Goal: Transaction & Acquisition: Purchase product/service

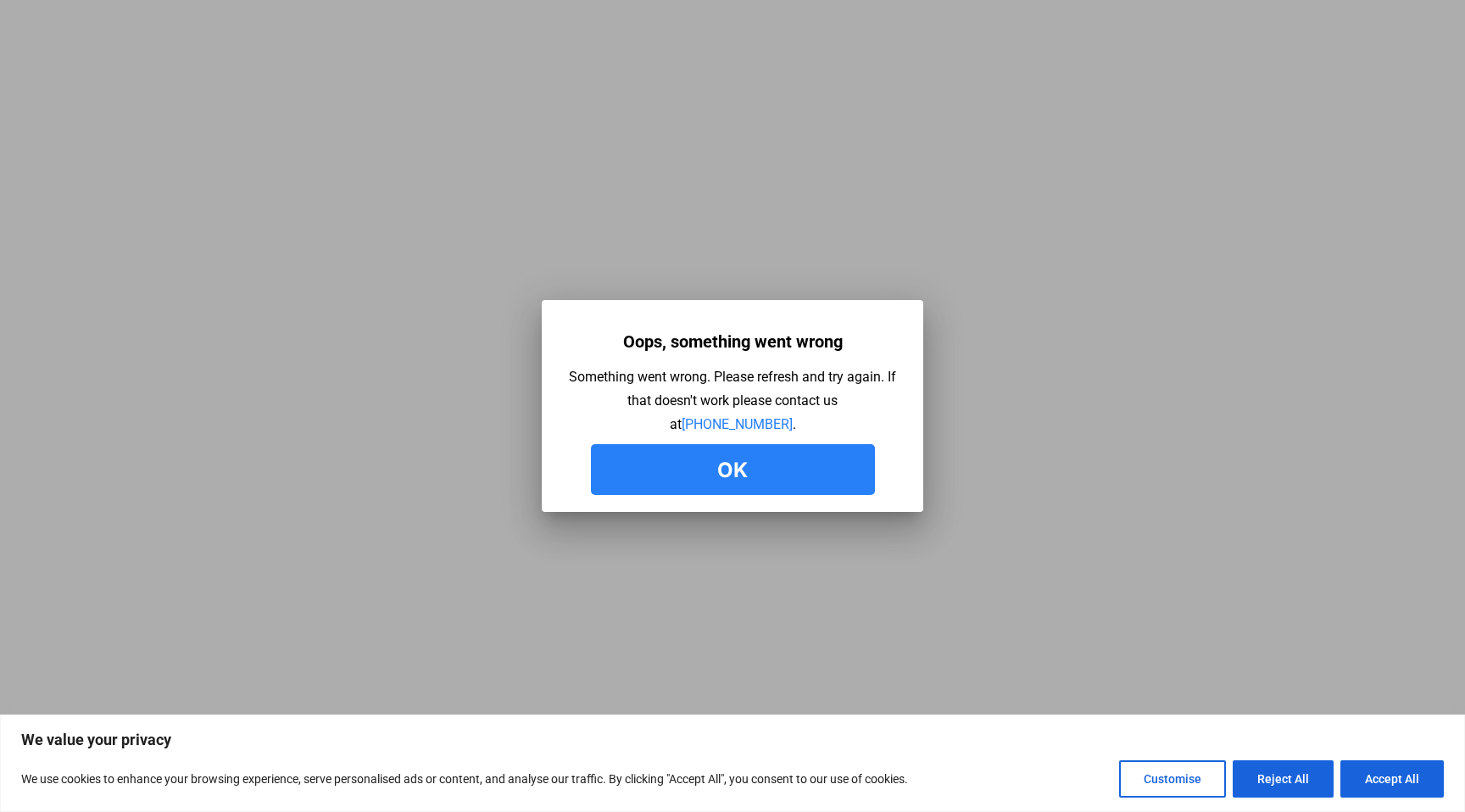
click at [1360, 764] on button "Accept All" at bounding box center [1393, 779] width 104 height 37
checkbox input "true"
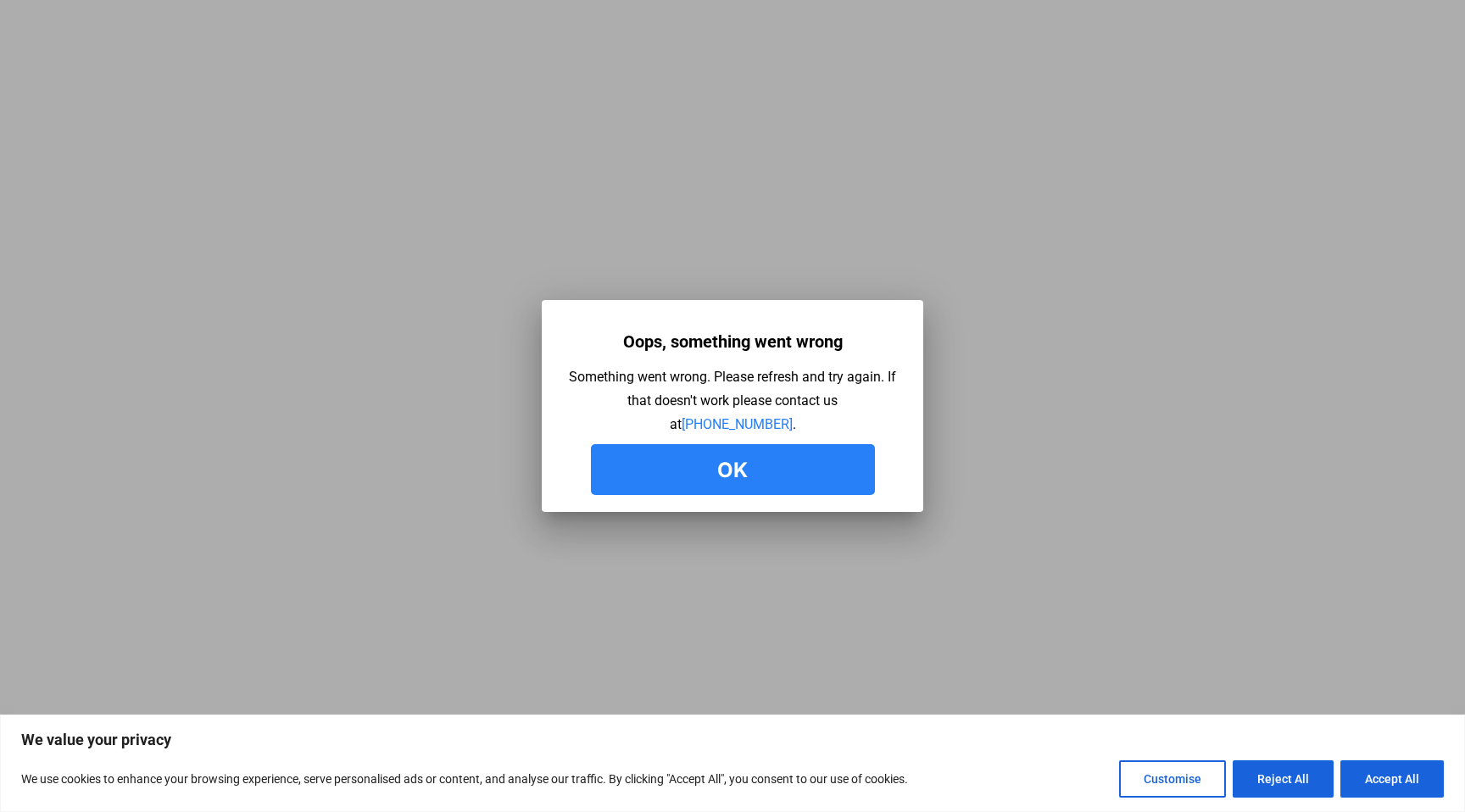
checkbox input "true"
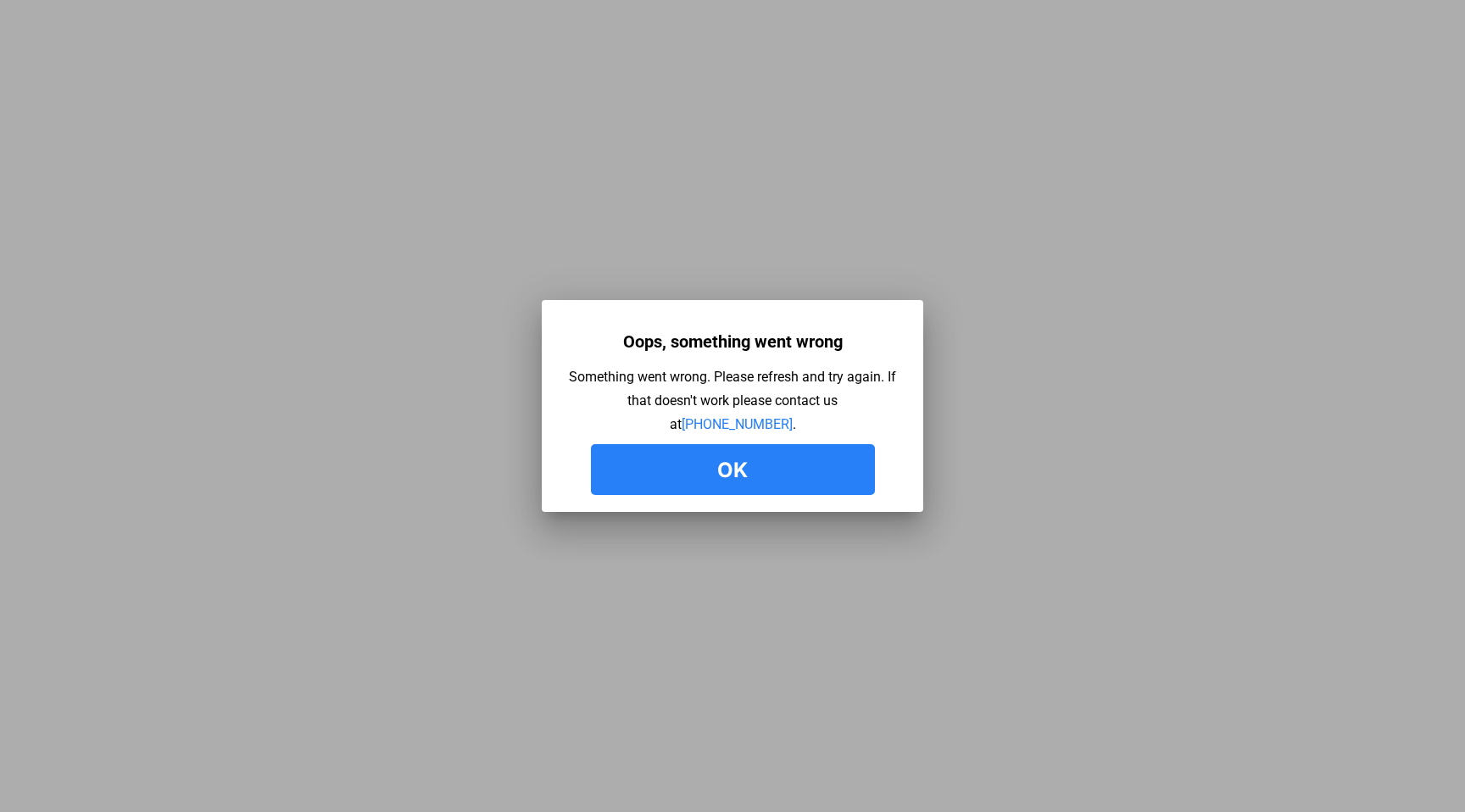
click at [734, 473] on button "Ok" at bounding box center [733, 469] width 284 height 51
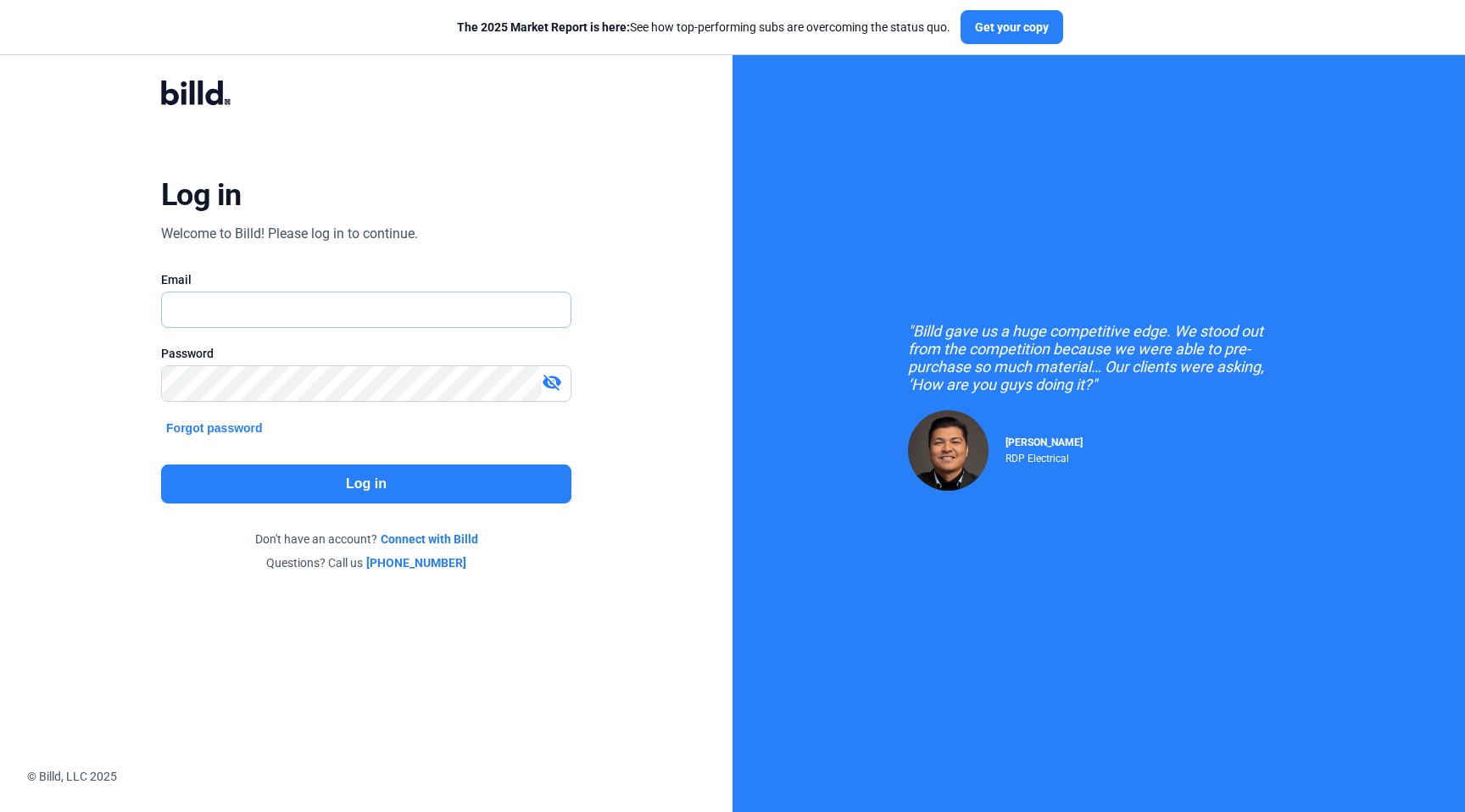
type input "[PERSON_NAME][EMAIL_ADDRESS][DOMAIN_NAME]"
click at [310, 475] on button "Log in" at bounding box center [366, 484] width 411 height 39
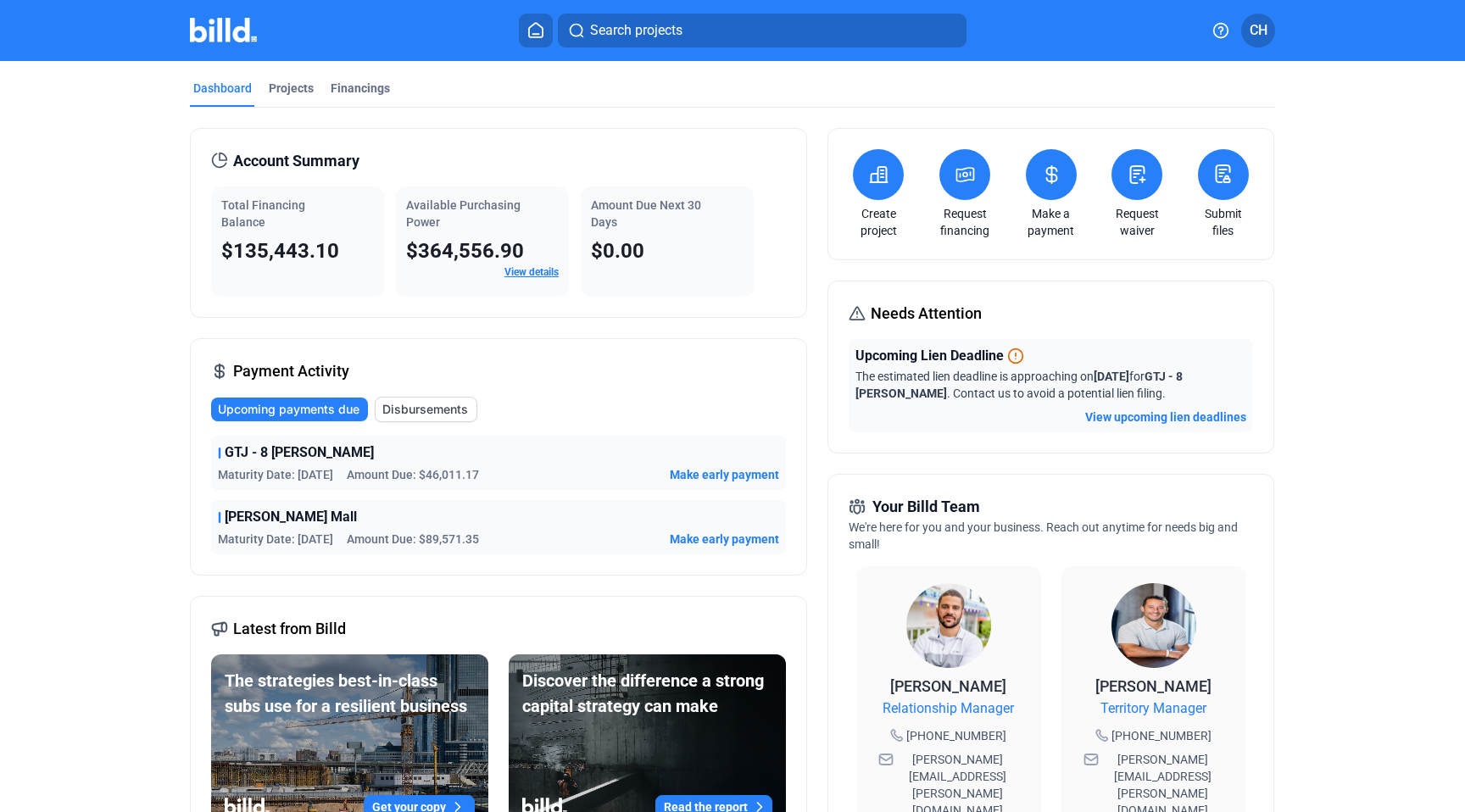
click at [289, 505] on div "[PERSON_NAME] Mall Maturity Date: [DATE] Amount Due: $89,571.35 Make early paym…" at bounding box center [499, 527] width 575 height 54
click at [285, 525] on span "[PERSON_NAME] Mall" at bounding box center [291, 517] width 132 height 20
click at [322, 411] on span "Upcoming payments due" at bounding box center [289, 410] width 142 height 17
click at [321, 403] on span "Upcoming payments due" at bounding box center [289, 410] width 142 height 17
click at [356, 540] on span "Amount Due: $89,571.35" at bounding box center [413, 539] width 132 height 17
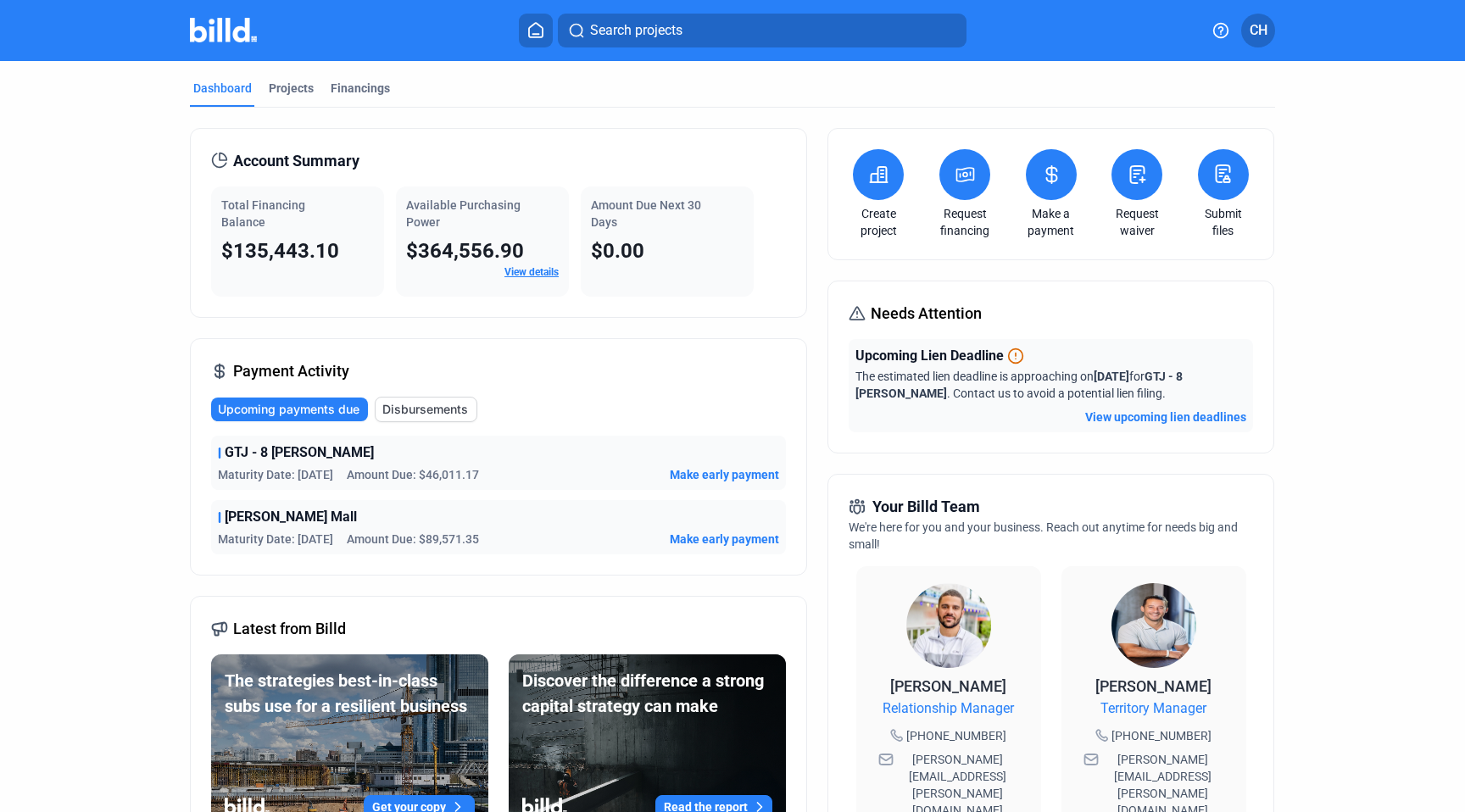
click at [745, 542] on span "Make early payment" at bounding box center [724, 539] width 110 height 17
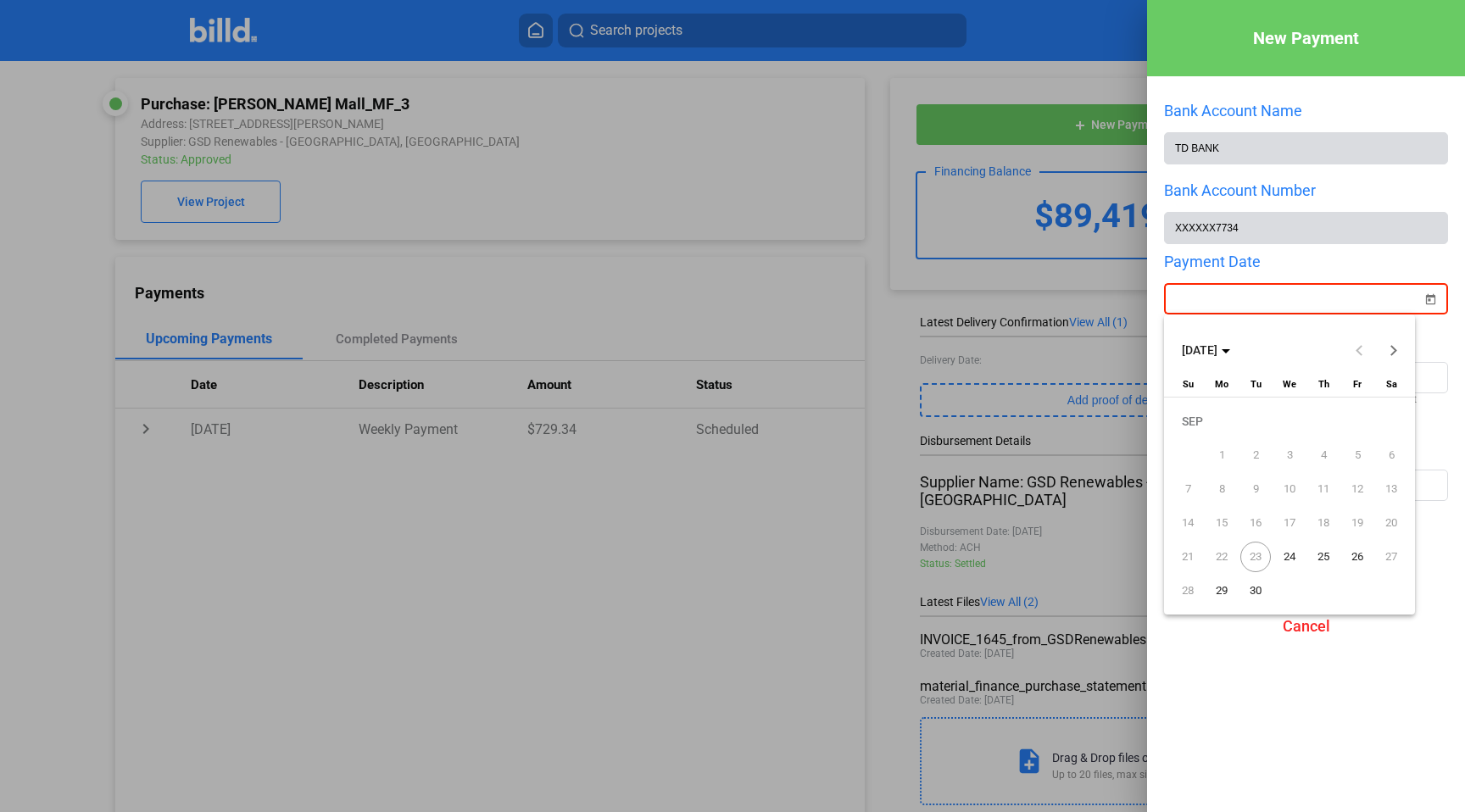
click at [1217, 297] on div "New Payment Bank Account Name TD BANK Bank Account Number XXXXXX7734 Payment Da…" at bounding box center [732, 406] width 1465 height 812
click at [1330, 558] on span "25" at bounding box center [1324, 558] width 31 height 30
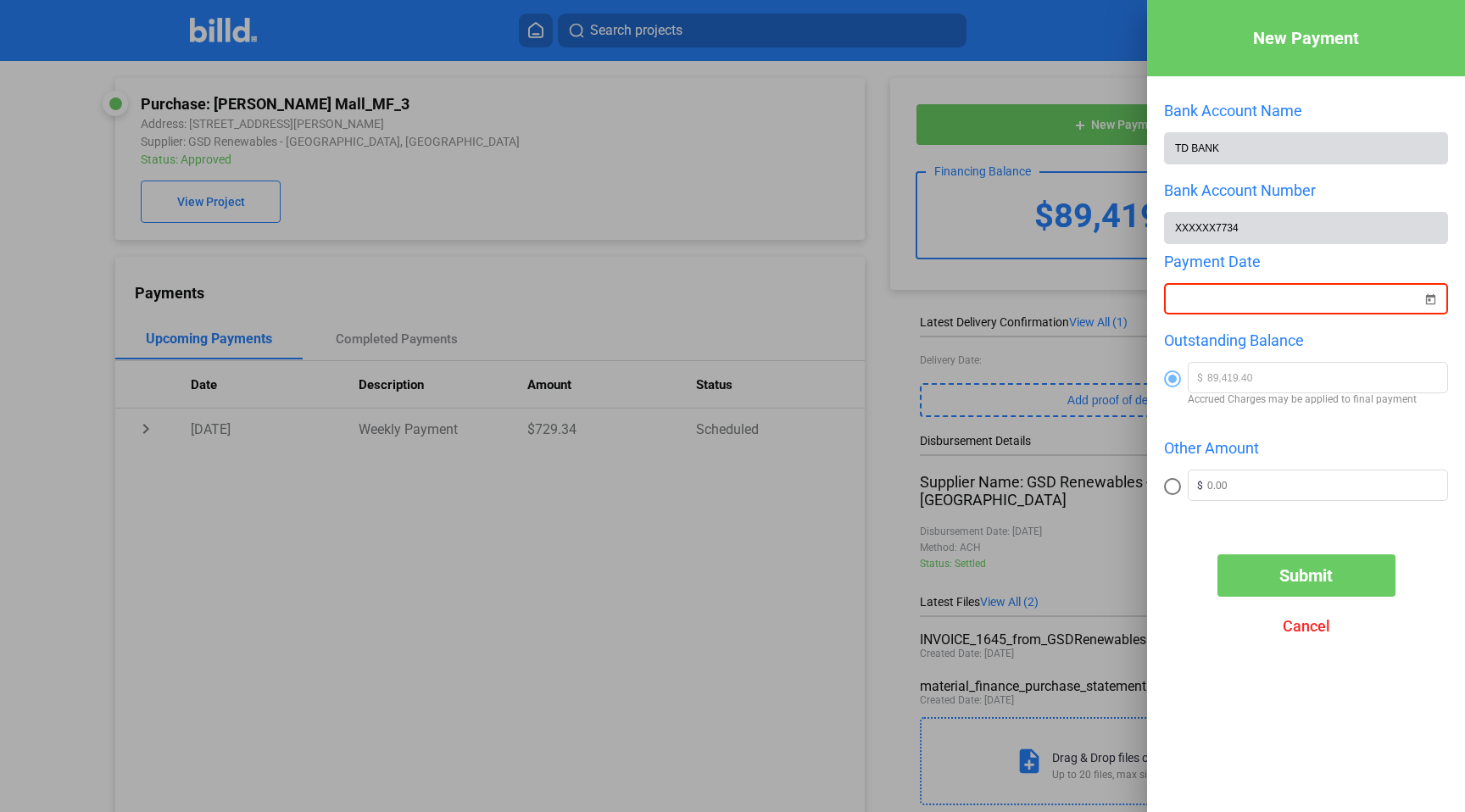
type input "[DATE]"
click at [1172, 490] on span at bounding box center [1173, 487] width 17 height 17
click at [1172, 490] on input "radio" at bounding box center [1173, 487] width 17 height 17
radio input "true"
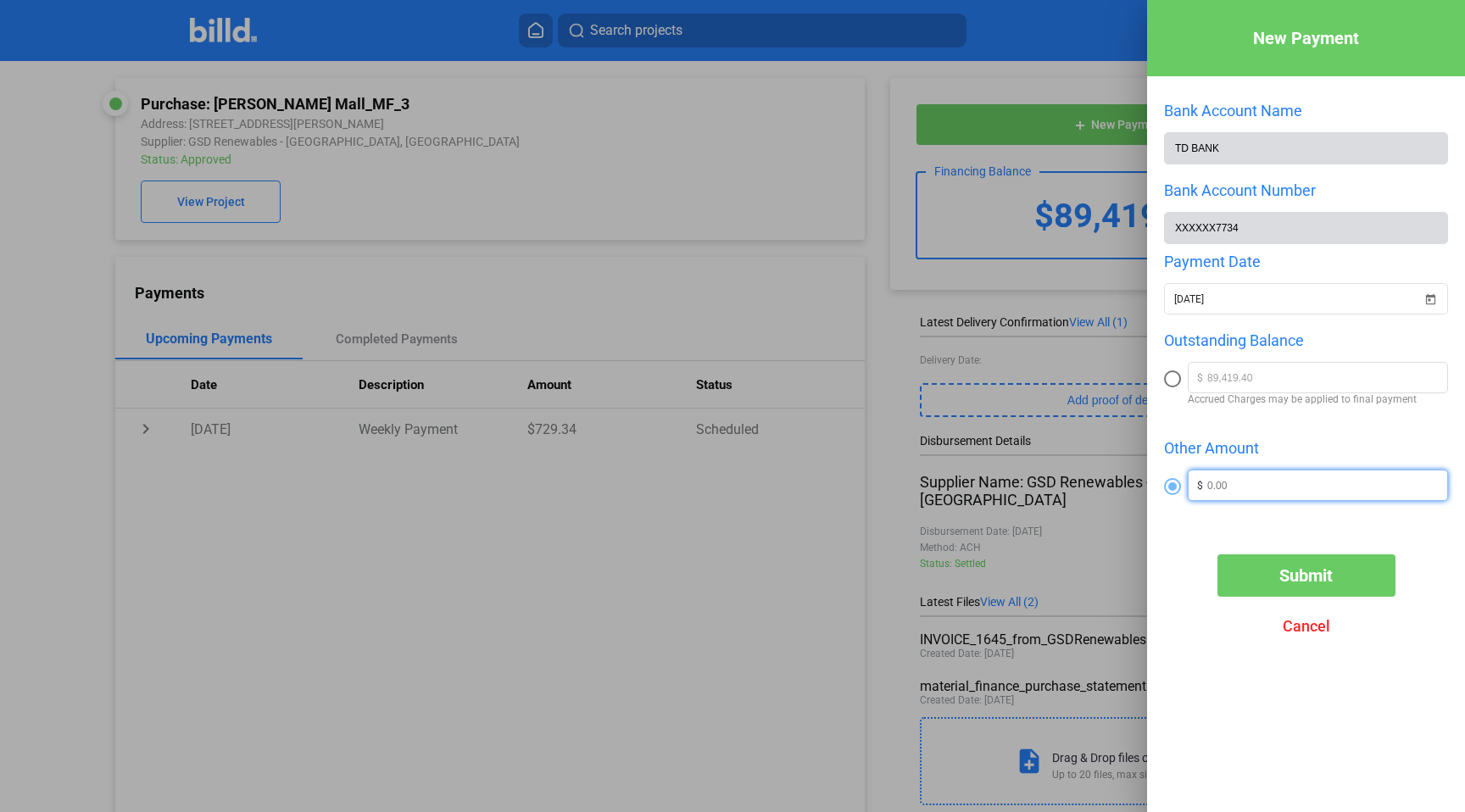
click at [1254, 491] on input "text" at bounding box center [1328, 483] width 240 height 26
type input "19,419.40"
click at [1276, 575] on button "Submit" at bounding box center [1307, 576] width 178 height 42
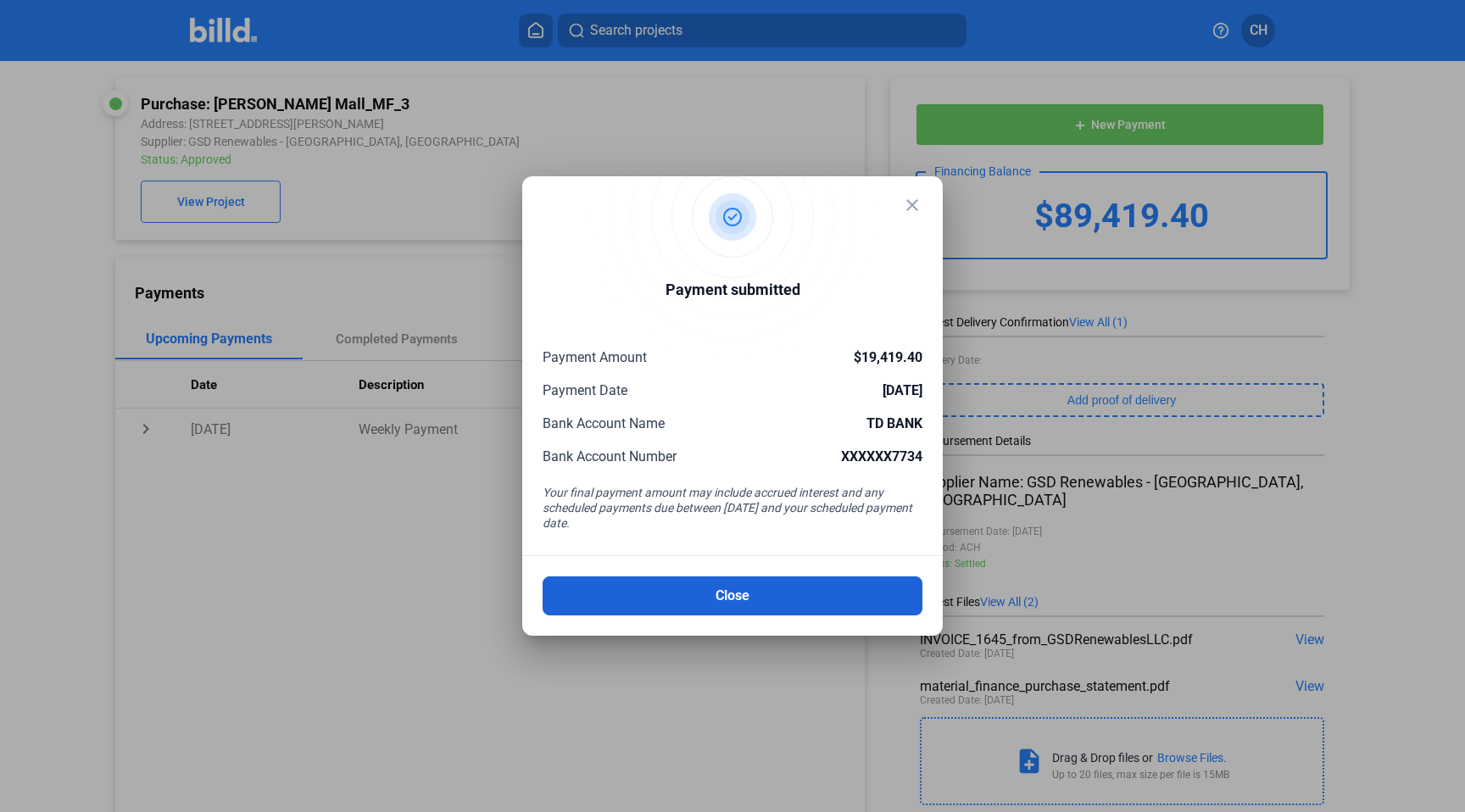
click at [635, 605] on button "Close" at bounding box center [732, 596] width 380 height 39
